Goal: Check status: Check status

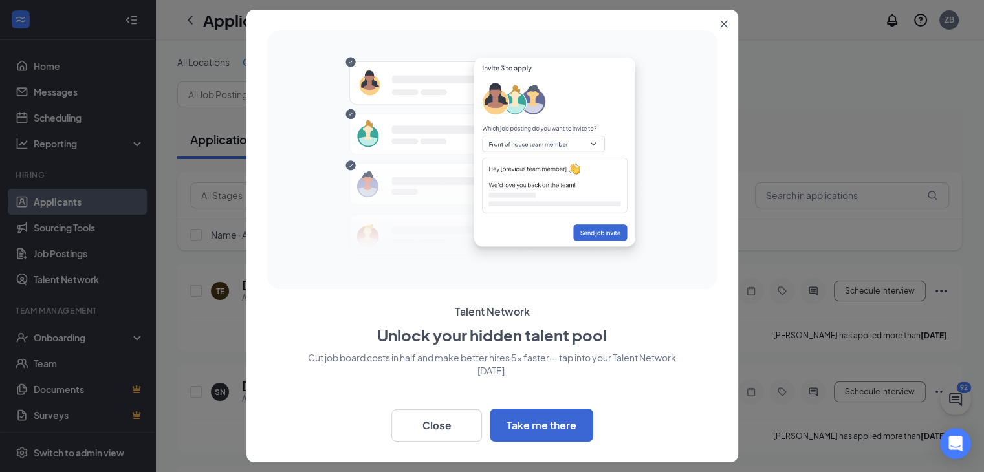
click at [723, 24] on icon "Close" at bounding box center [723, 24] width 7 height 7
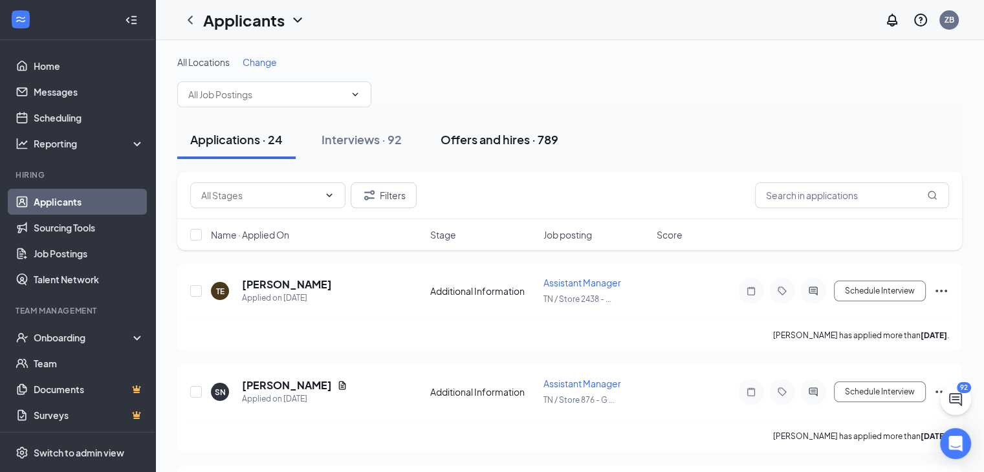
click at [466, 137] on div "Offers and hires · 789" at bounding box center [499, 139] width 118 height 16
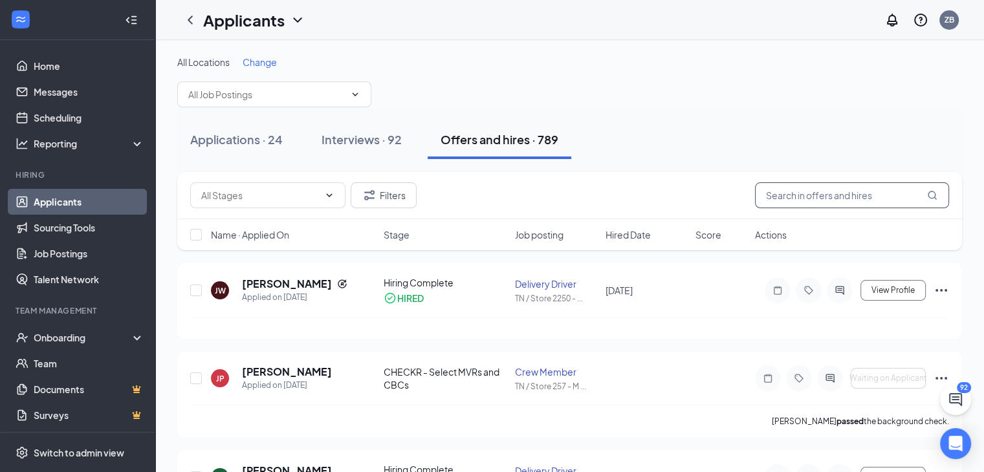
click at [828, 188] on input "text" at bounding box center [852, 195] width 194 height 26
type input "d"
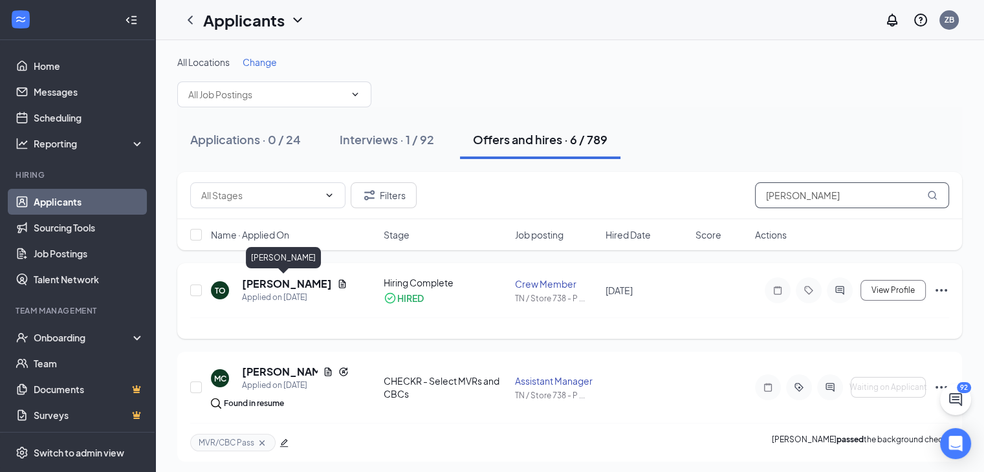
type input "[PERSON_NAME]"
click at [266, 285] on h5 "[PERSON_NAME]" at bounding box center [287, 284] width 90 height 14
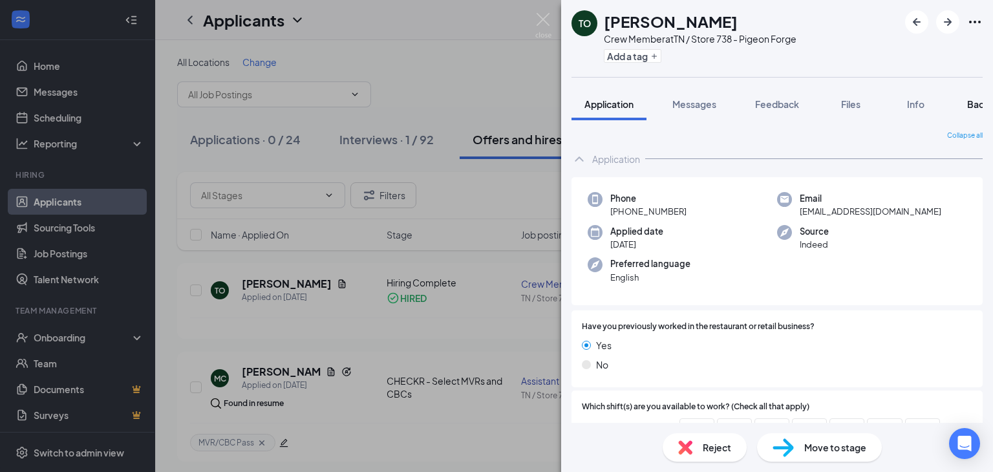
click at [976, 106] on span "Background" at bounding box center [993, 104] width 53 height 12
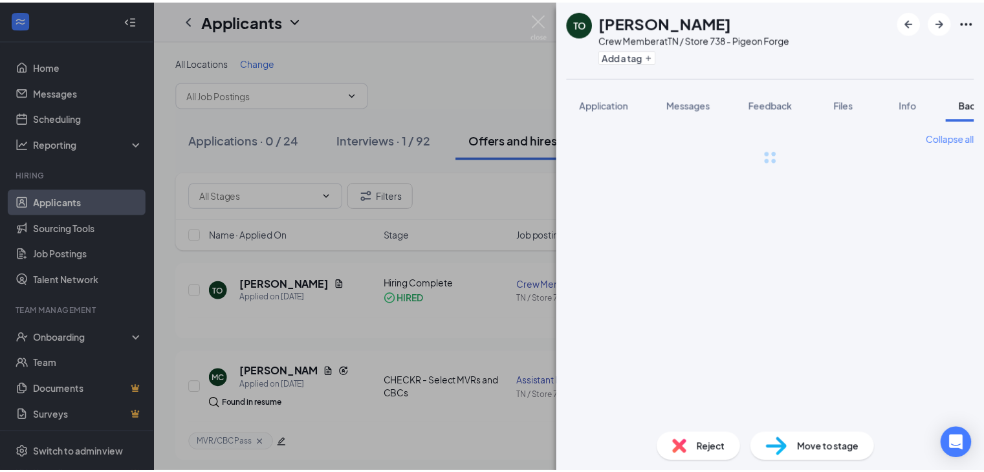
scroll to position [0, 52]
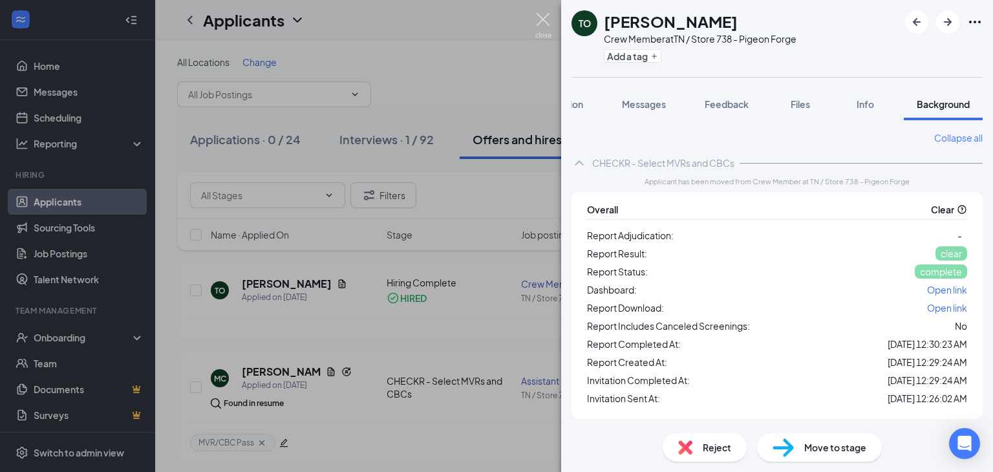
click at [546, 19] on img at bounding box center [543, 25] width 16 height 25
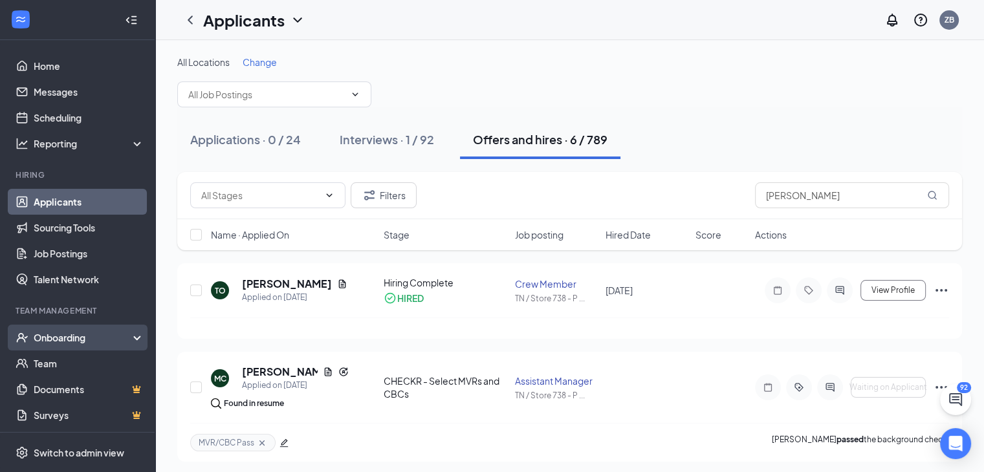
click at [67, 339] on div "Onboarding" at bounding box center [84, 337] width 100 height 13
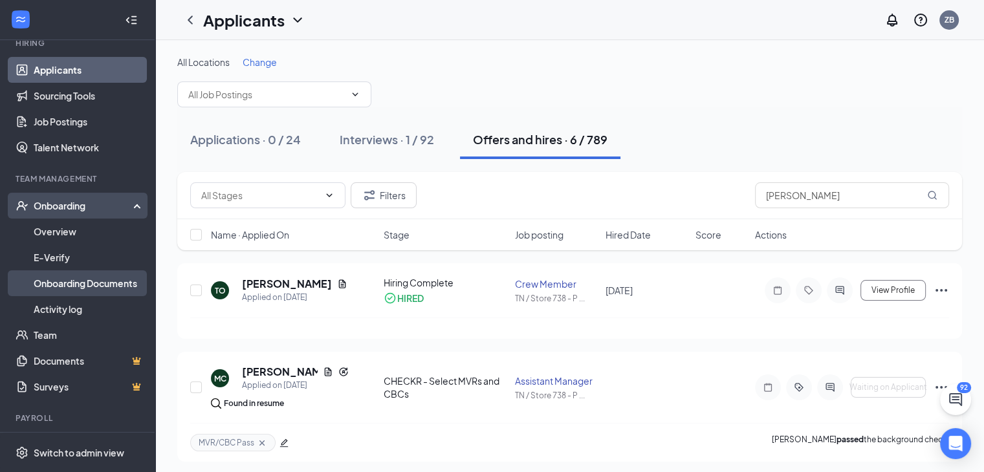
scroll to position [135, 0]
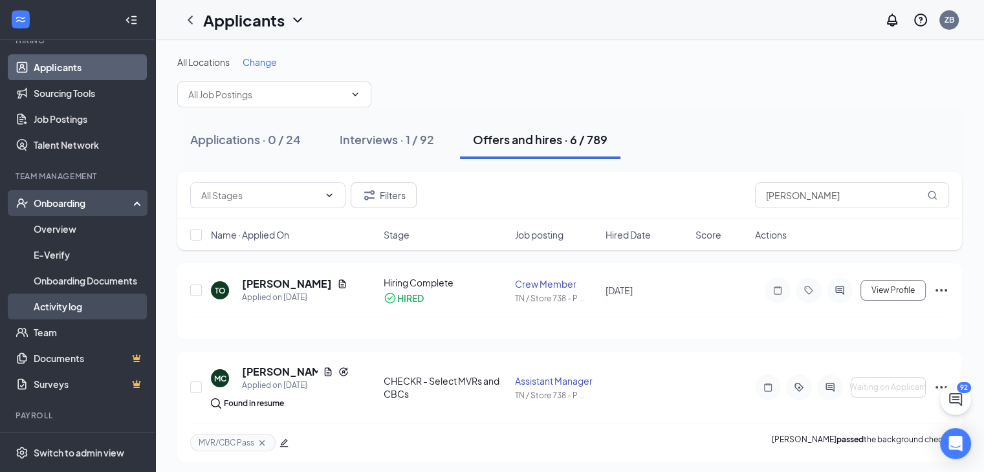
click at [61, 302] on link "Activity log" at bounding box center [89, 307] width 111 height 26
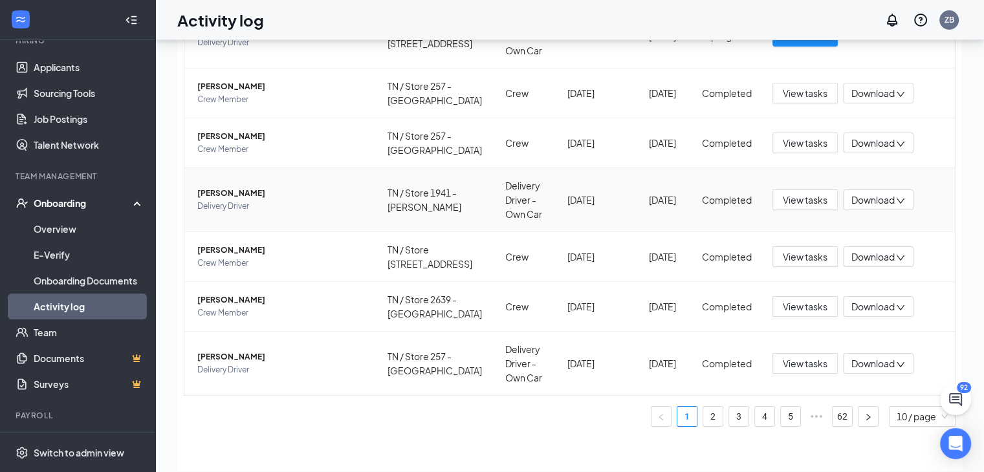
scroll to position [58, 0]
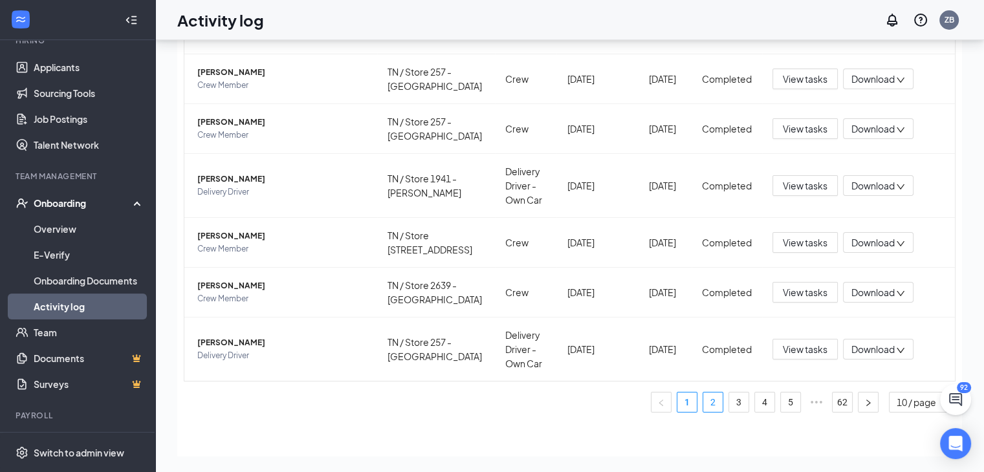
click at [703, 402] on link "2" at bounding box center [712, 402] width 19 height 19
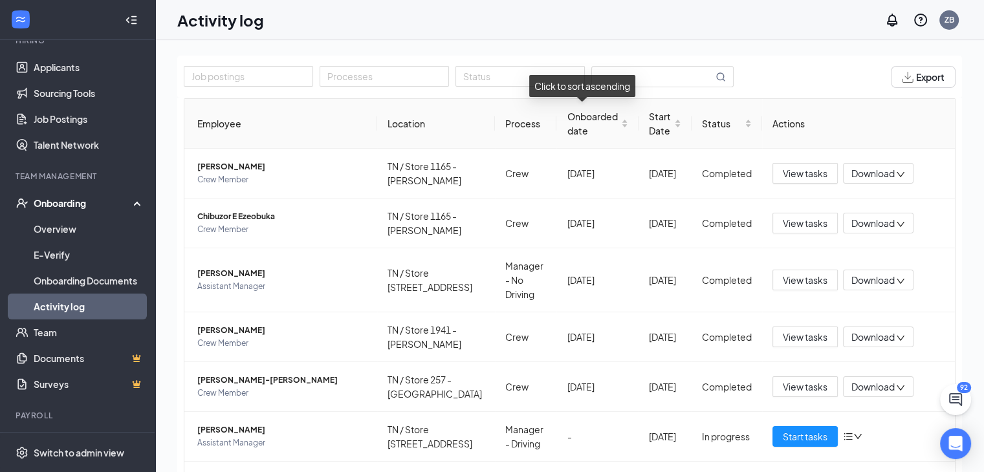
click at [630, 80] on div "Click to sort ascending" at bounding box center [582, 86] width 106 height 22
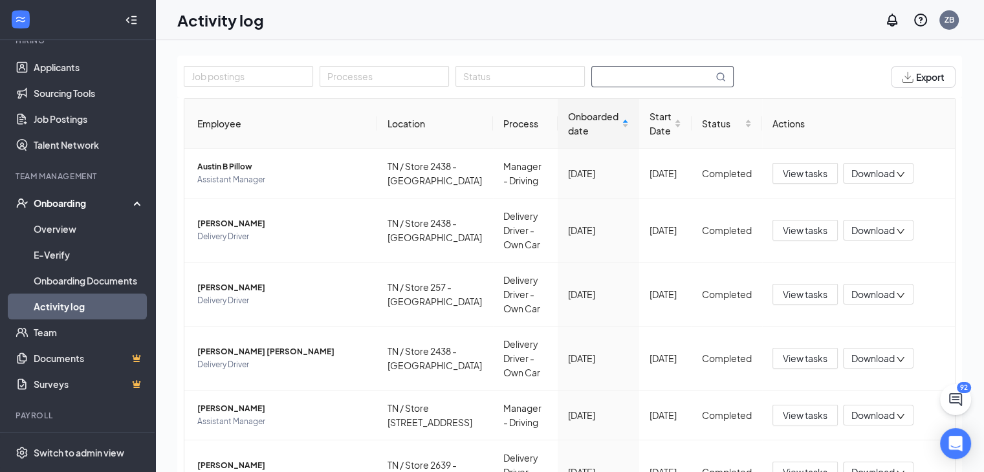
click at [678, 76] on input "text" at bounding box center [652, 77] width 121 height 20
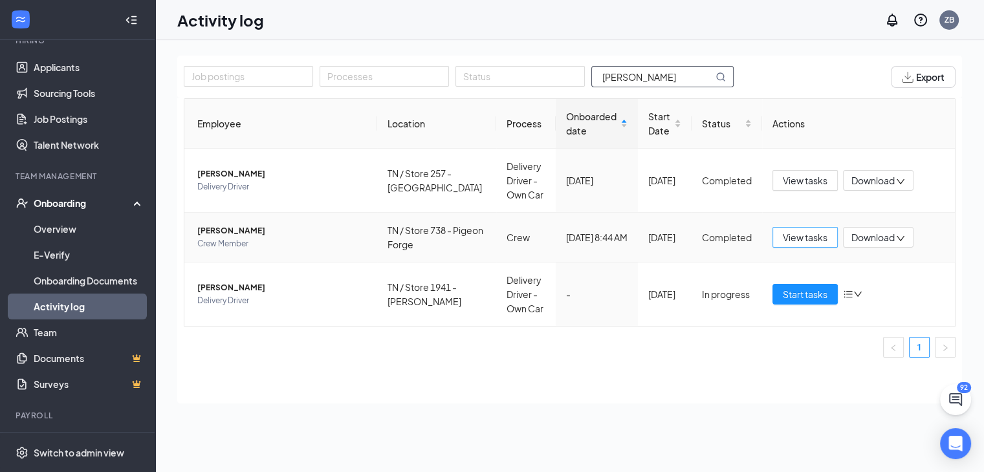
type input "[PERSON_NAME]"
click at [800, 236] on span "View tasks" at bounding box center [804, 237] width 45 height 14
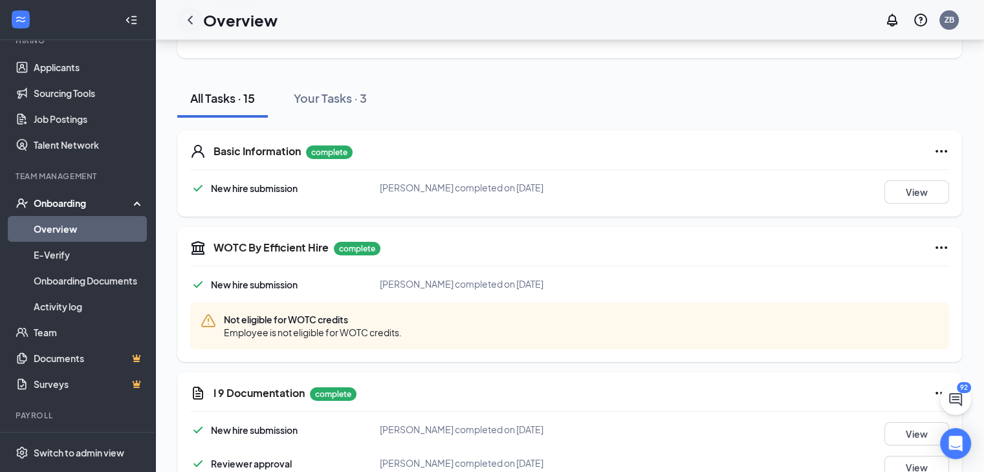
click at [192, 21] on icon "ChevronLeft" at bounding box center [190, 20] width 16 height 16
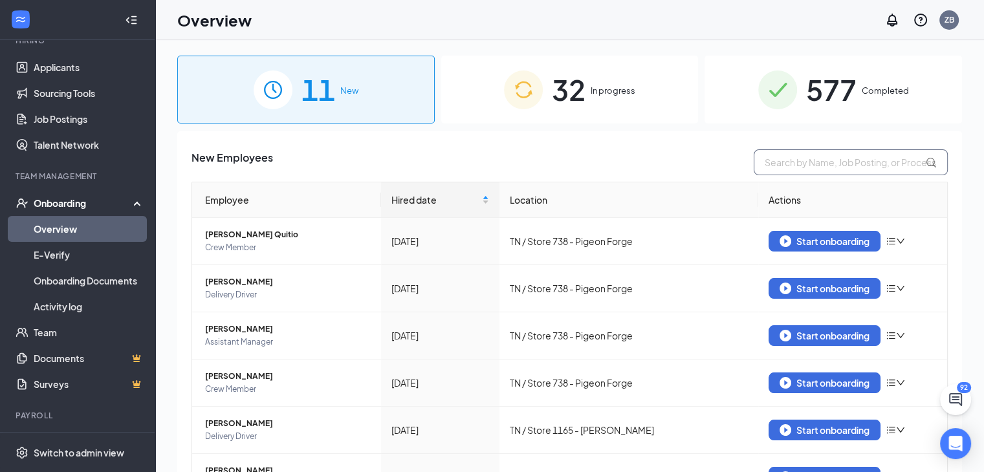
click at [788, 164] on input "text" at bounding box center [850, 162] width 194 height 26
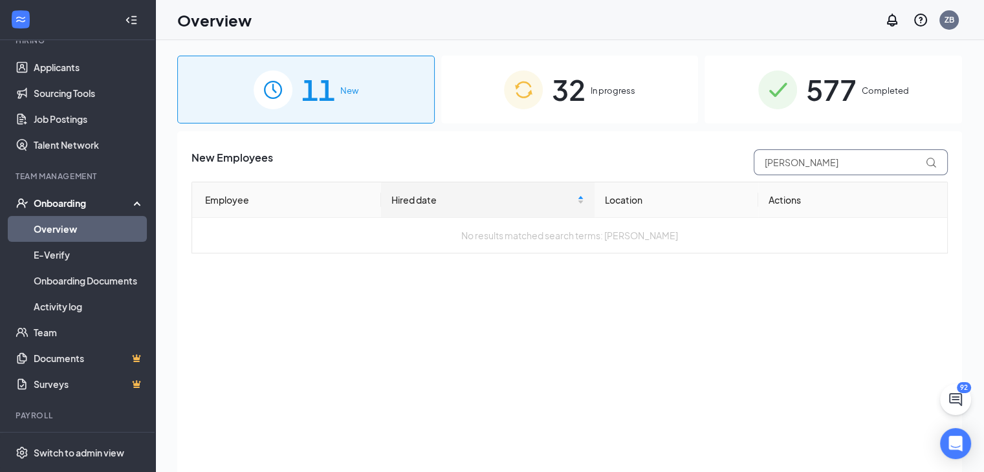
type input "[PERSON_NAME]"
click at [828, 90] on span "577" at bounding box center [831, 89] width 50 height 45
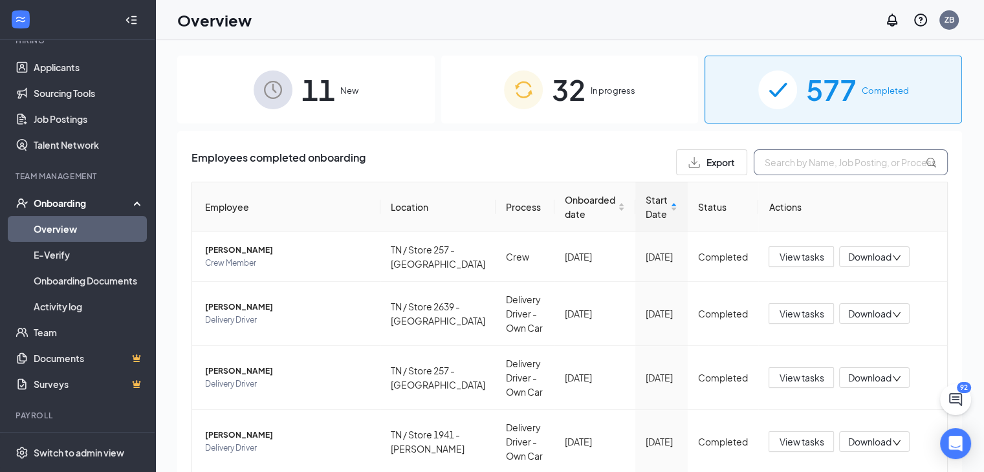
click at [809, 162] on input "text" at bounding box center [850, 162] width 194 height 26
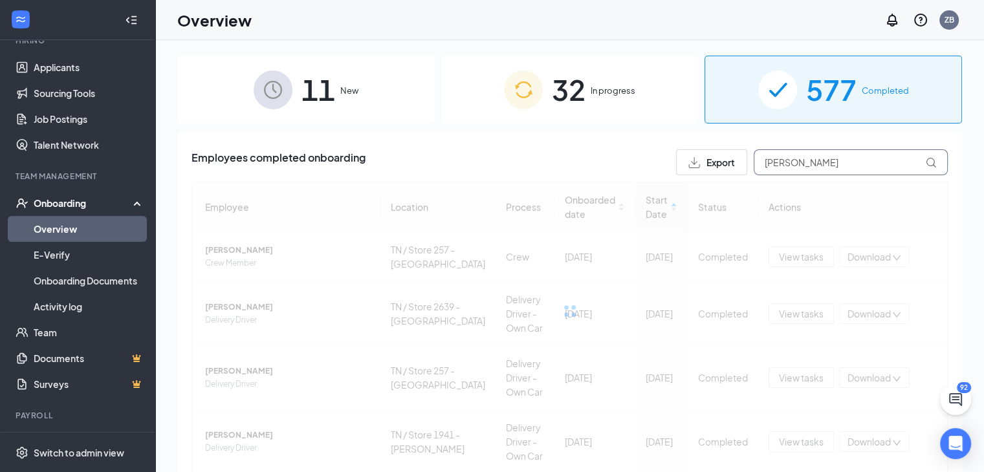
type input "[PERSON_NAME]"
